Goal: Check status: Check status

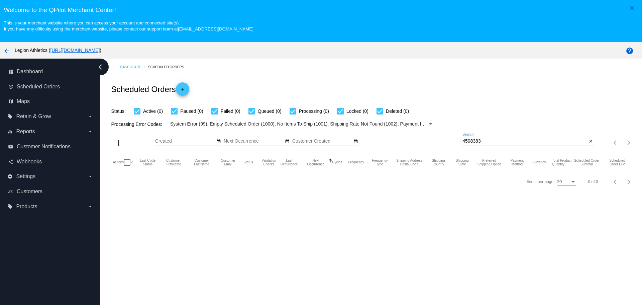
click at [503, 140] on input "4508383" at bounding box center [524, 140] width 125 height 5
paste input "[EMAIL_ADDRESS][PERSON_NAME][DOMAIN_NAME]"
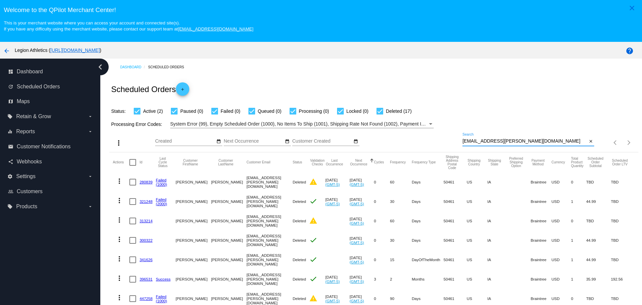
click at [510, 140] on input "[EMAIL_ADDRESS][PERSON_NAME][DOMAIN_NAME]" at bounding box center [524, 140] width 125 height 5
paste input "rishi1998"
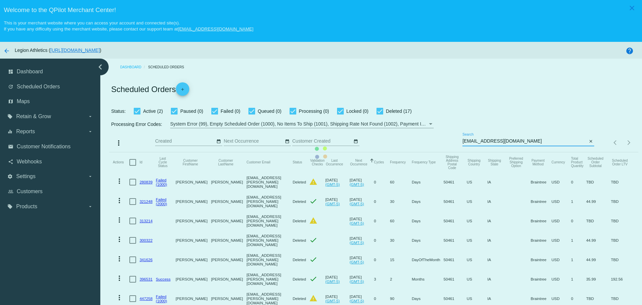
type input "[EMAIL_ADDRESS][DOMAIN_NAME]"
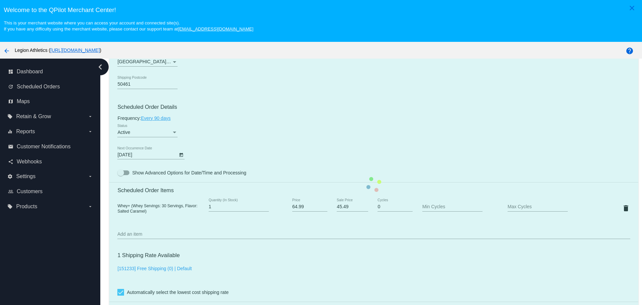
scroll to position [301, 0]
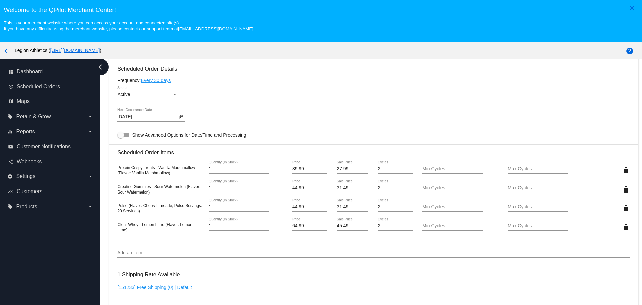
scroll to position [401, 0]
